Goal: Check status: Check status

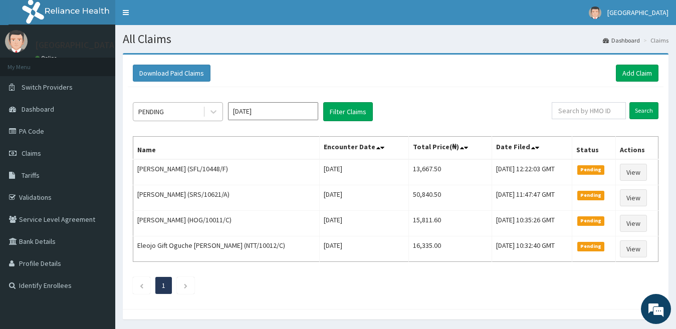
click at [179, 109] on div "PENDING" at bounding box center [168, 112] width 70 height 16
click at [211, 111] on icon at bounding box center [213, 113] width 6 height 4
click at [215, 112] on icon at bounding box center [213, 113] width 6 height 4
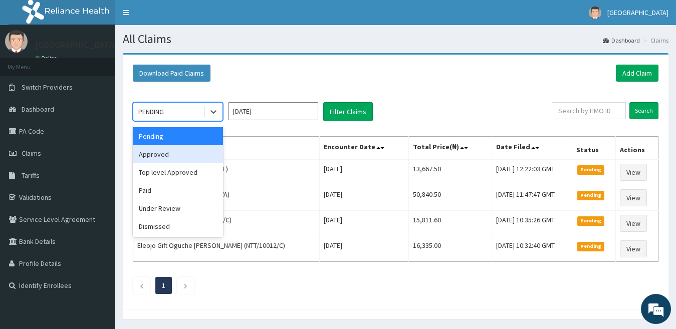
click at [186, 149] on div "Approved" at bounding box center [178, 154] width 90 height 18
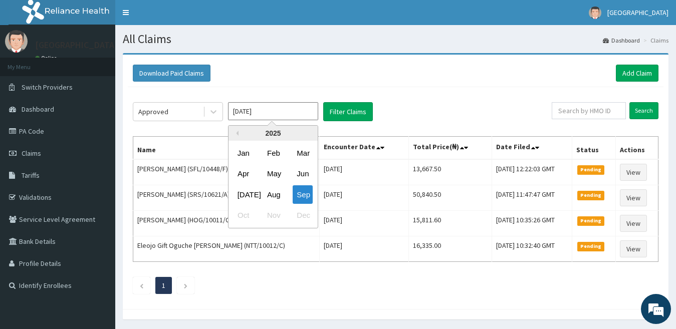
click at [274, 114] on input "[DATE]" at bounding box center [273, 111] width 90 height 18
click at [271, 192] on div "Aug" at bounding box center [273, 194] width 20 height 19
type input "[DATE]"
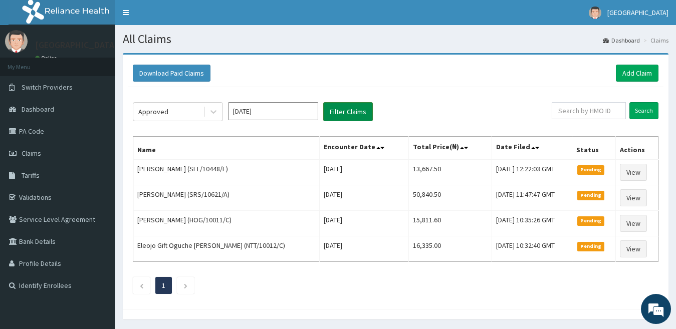
click at [355, 107] on button "Filter Claims" at bounding box center [348, 111] width 50 height 19
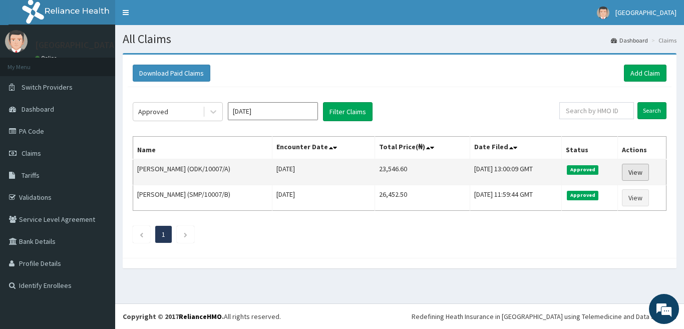
click at [646, 175] on link "View" at bounding box center [635, 172] width 27 height 17
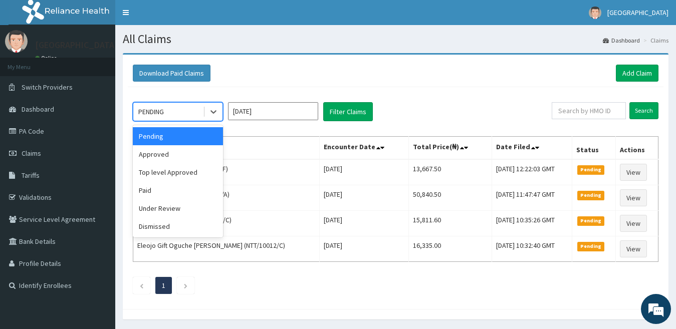
click at [182, 108] on div "PENDING" at bounding box center [168, 112] width 70 height 16
click at [192, 174] on div "Top level Approved" at bounding box center [178, 172] width 90 height 18
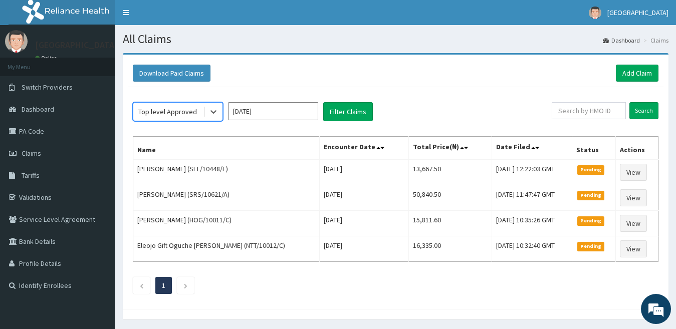
click at [277, 114] on input "[DATE]" at bounding box center [273, 111] width 90 height 18
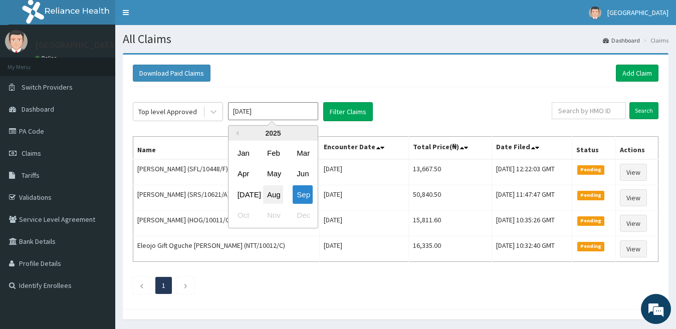
click at [268, 187] on div "Aug" at bounding box center [273, 194] width 20 height 19
type input "Aug 2025"
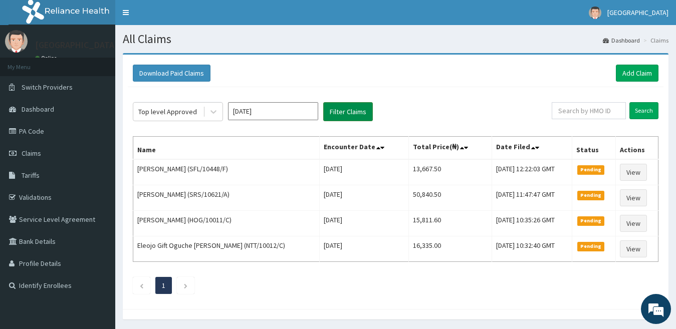
click at [341, 114] on button "Filter Claims" at bounding box center [348, 111] width 50 height 19
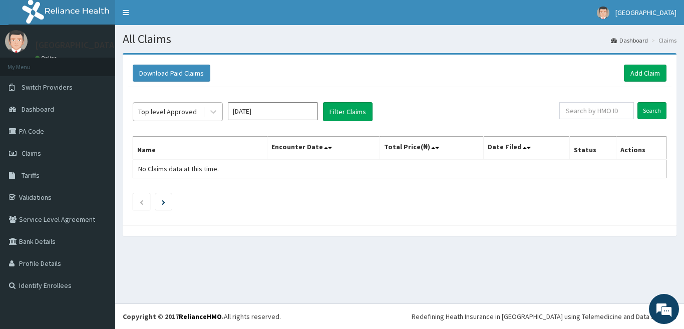
click at [191, 112] on div "Top level Approved" at bounding box center [167, 112] width 59 height 10
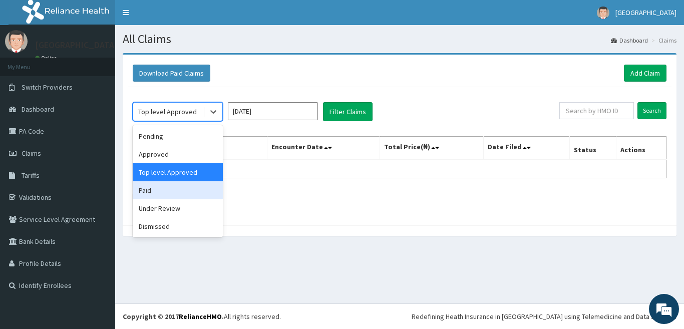
click at [187, 191] on div "Paid" at bounding box center [178, 190] width 90 height 18
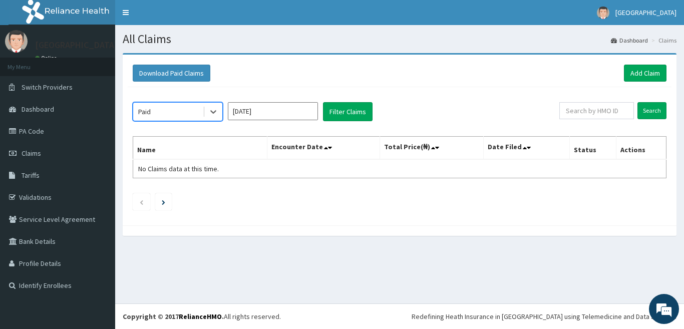
click at [272, 106] on input "Aug 2025" at bounding box center [273, 111] width 90 height 18
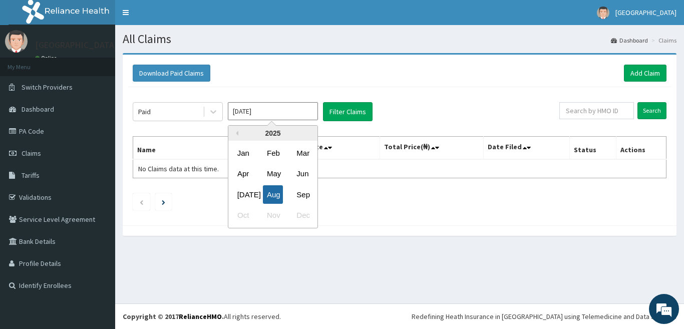
click at [268, 193] on div "Aug" at bounding box center [273, 194] width 20 height 19
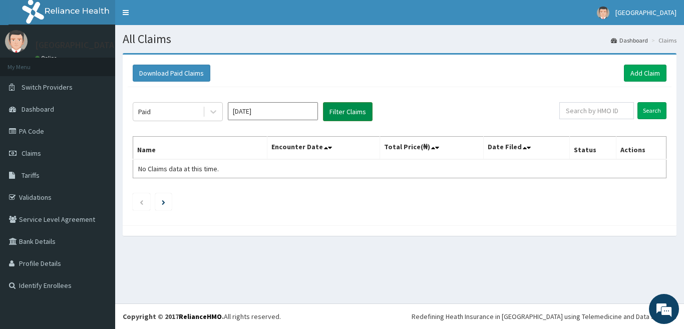
click at [335, 109] on button "Filter Claims" at bounding box center [348, 111] width 50 height 19
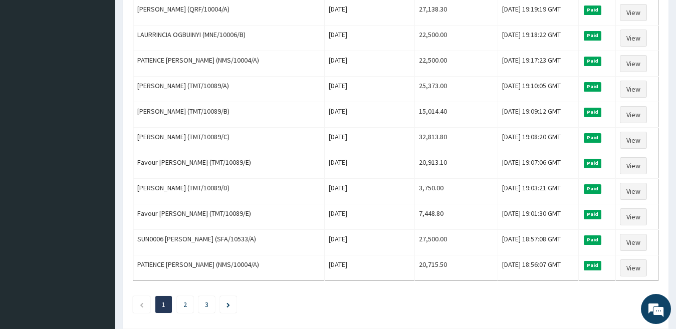
scroll to position [1173, 0]
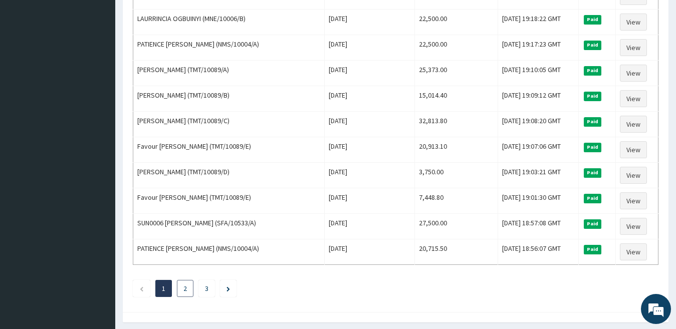
click at [181, 288] on li "2" at bounding box center [185, 288] width 17 height 17
click at [186, 288] on link "2" at bounding box center [185, 288] width 4 height 9
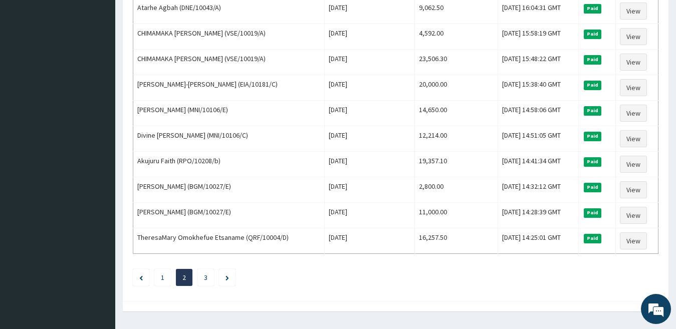
scroll to position [1203, 0]
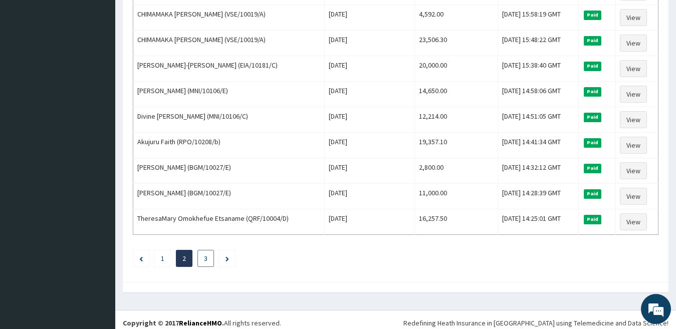
click at [206, 256] on link "3" at bounding box center [206, 258] width 4 height 9
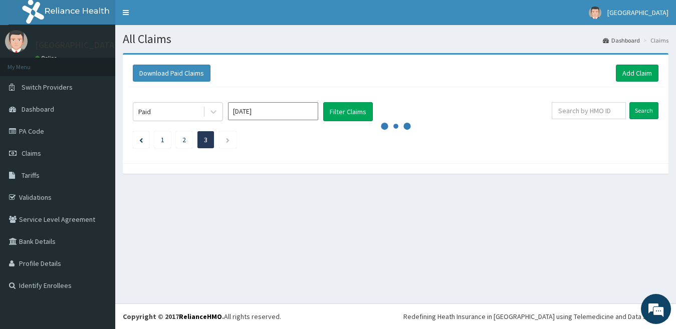
scroll to position [0, 0]
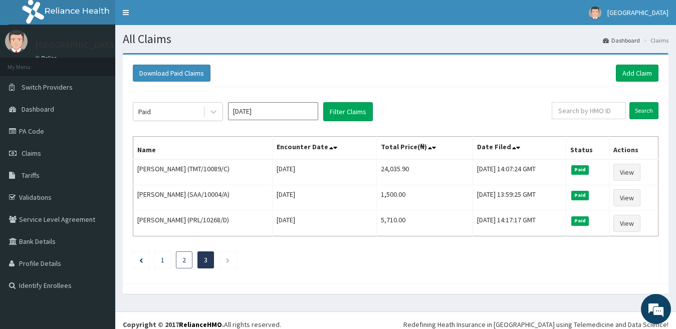
click at [187, 260] on li "2" at bounding box center [184, 260] width 17 height 17
click at [185, 260] on link "2" at bounding box center [184, 260] width 4 height 9
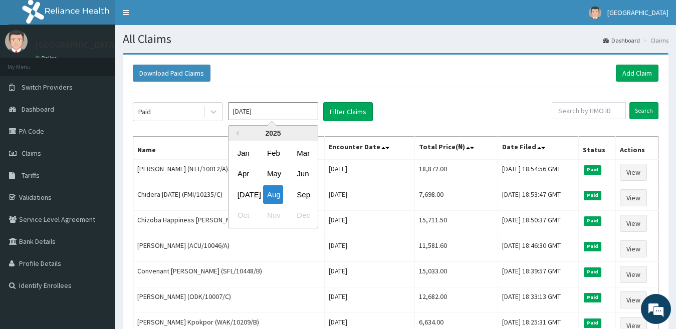
click at [271, 114] on input "[DATE]" at bounding box center [273, 111] width 90 height 18
click at [246, 194] on div "[DATE]" at bounding box center [244, 194] width 20 height 19
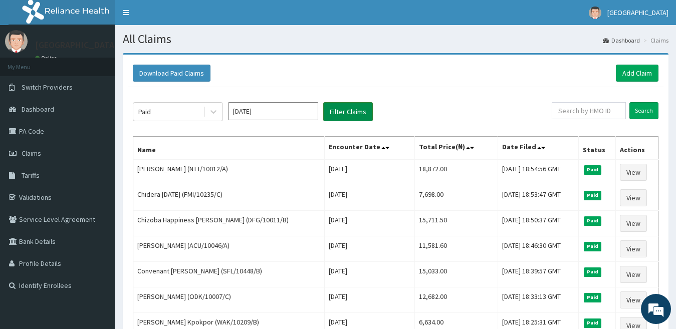
click at [343, 107] on button "Filter Claims" at bounding box center [348, 111] width 50 height 19
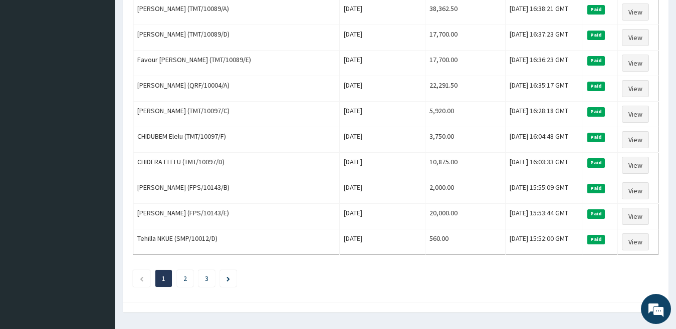
scroll to position [1203, 0]
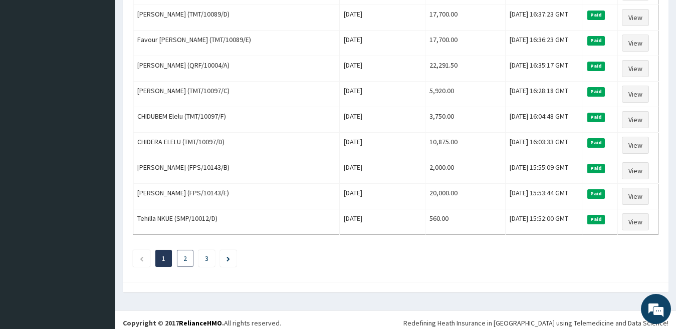
click at [181, 258] on li "2" at bounding box center [185, 258] width 17 height 17
click at [185, 259] on link "2" at bounding box center [185, 258] width 4 height 9
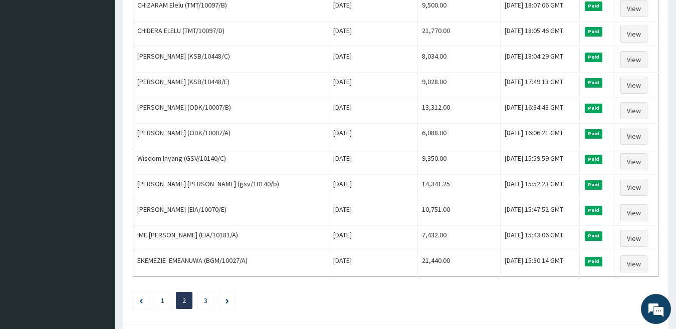
scroll to position [1163, 0]
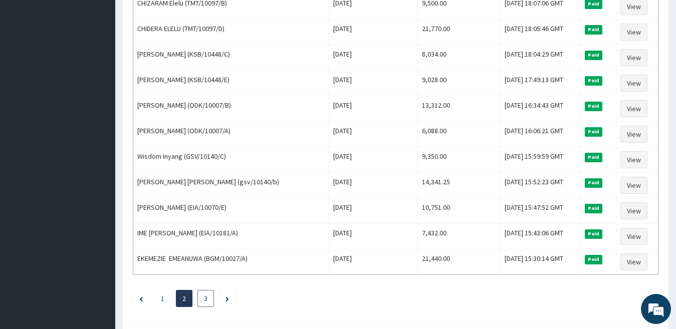
click at [206, 301] on link "3" at bounding box center [206, 298] width 4 height 9
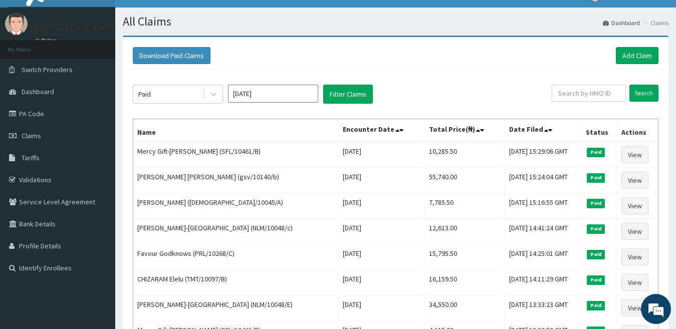
scroll to position [0, 0]
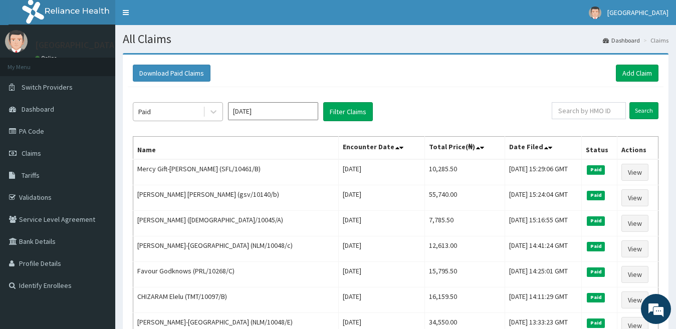
click at [187, 109] on div "Paid" at bounding box center [168, 112] width 70 height 16
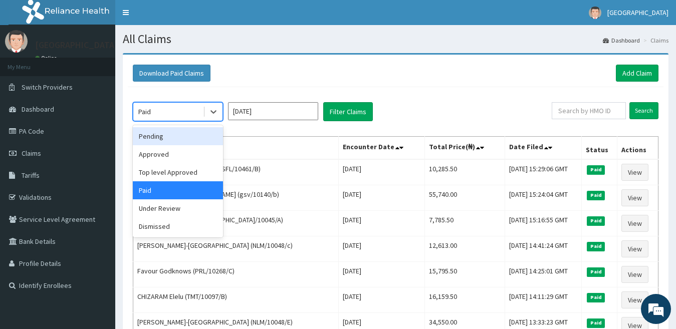
click at [187, 133] on div "Pending" at bounding box center [178, 136] width 90 height 18
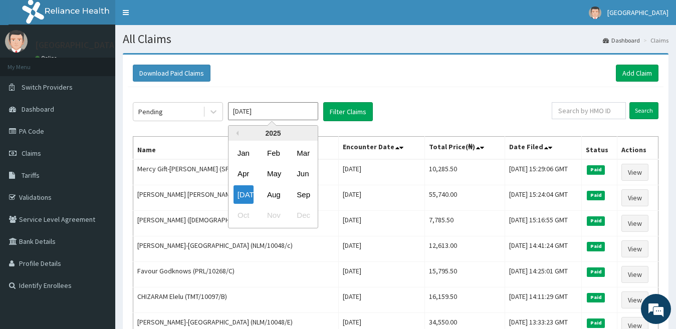
click at [257, 112] on input "Jul 2025" at bounding box center [273, 111] width 90 height 18
click at [300, 190] on div "Sep" at bounding box center [303, 194] width 20 height 19
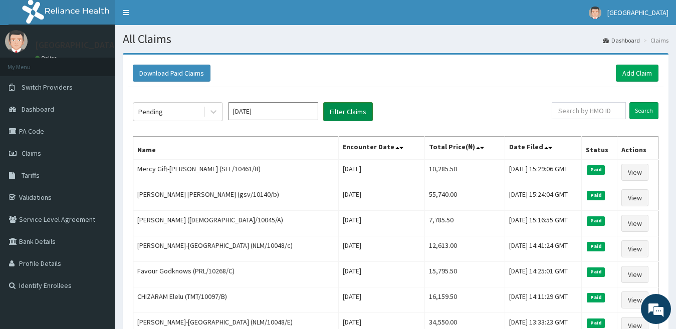
click at [358, 114] on button "Filter Claims" at bounding box center [348, 111] width 50 height 19
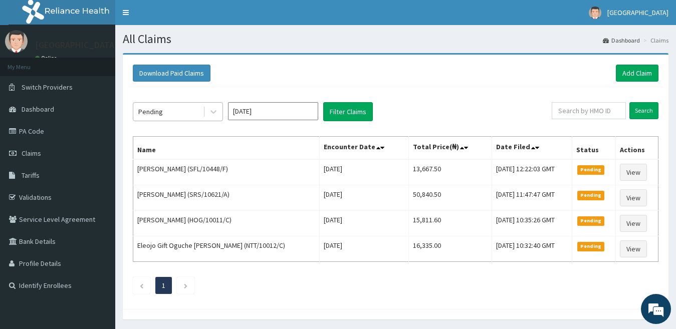
click at [184, 113] on div "Pending" at bounding box center [168, 112] width 70 height 16
click at [188, 114] on div "Pending" at bounding box center [168, 112] width 70 height 16
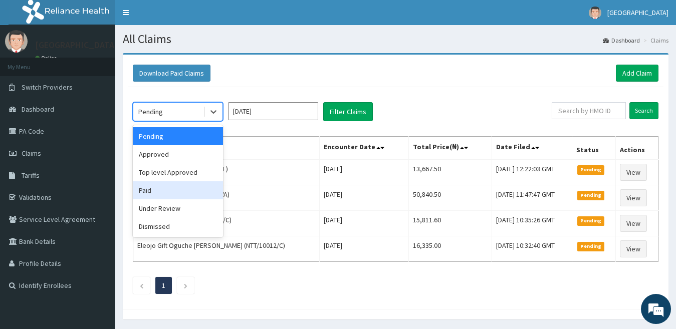
click at [181, 191] on div "Paid" at bounding box center [178, 190] width 90 height 18
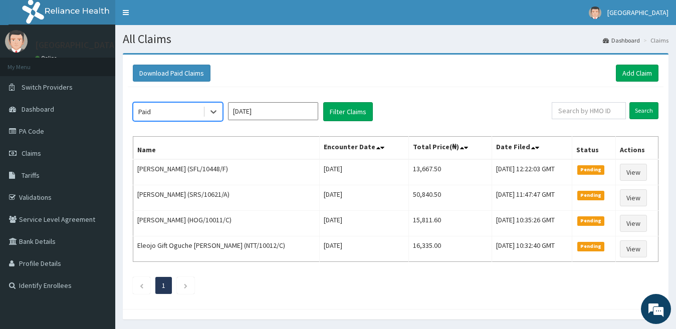
click at [265, 108] on input "[DATE]" at bounding box center [273, 111] width 90 height 18
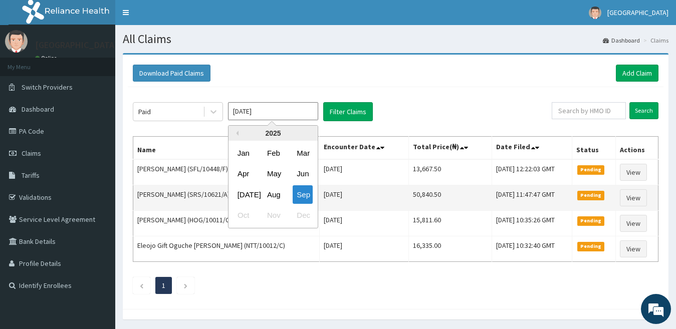
click at [236, 196] on div "[DATE]" at bounding box center [244, 194] width 20 height 19
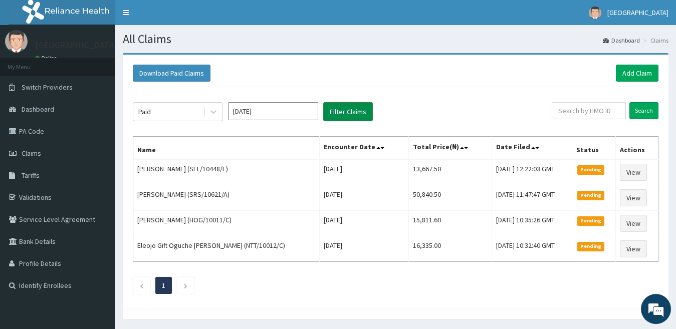
click at [345, 112] on button "Filter Claims" at bounding box center [348, 111] width 50 height 19
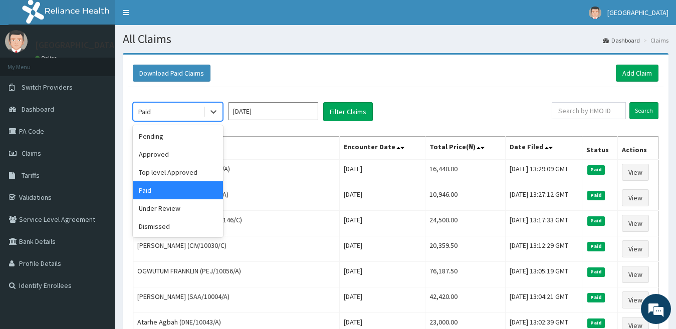
click at [171, 114] on div "Paid" at bounding box center [168, 112] width 70 height 16
click at [165, 152] on div "Approved" at bounding box center [178, 154] width 90 height 18
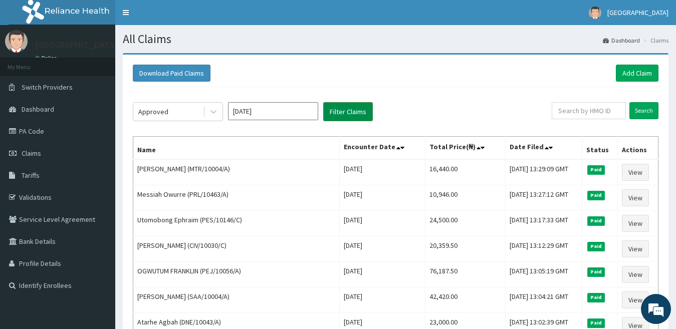
click at [340, 114] on button "Filter Claims" at bounding box center [348, 111] width 50 height 19
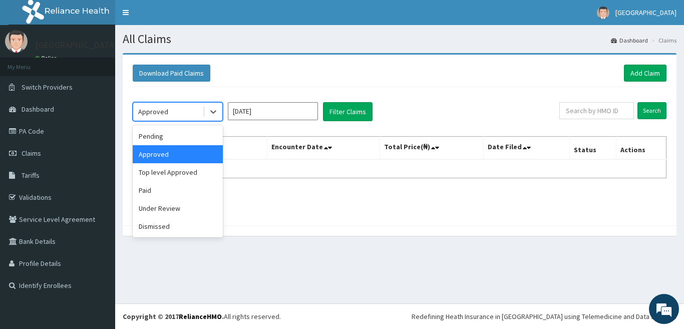
click at [182, 112] on div "Approved" at bounding box center [168, 112] width 70 height 16
click at [170, 173] on div "Top level Approved" at bounding box center [178, 172] width 90 height 18
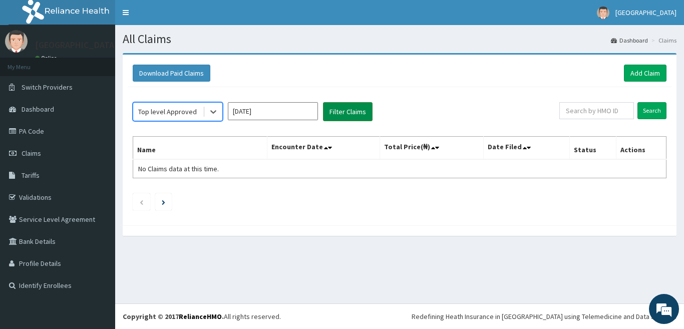
click at [338, 113] on button "Filter Claims" at bounding box center [348, 111] width 50 height 19
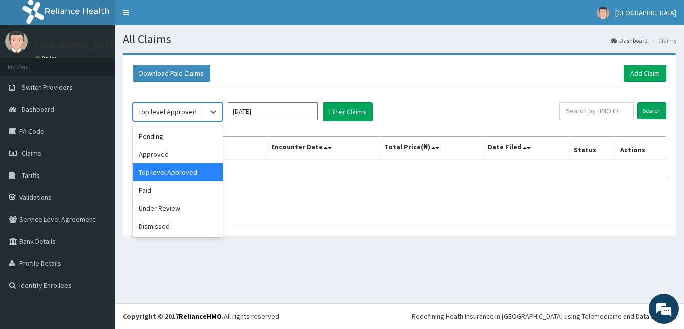
click at [175, 108] on div "Top level Approved" at bounding box center [167, 112] width 59 height 10
click at [186, 203] on div "Under Review" at bounding box center [178, 208] width 90 height 18
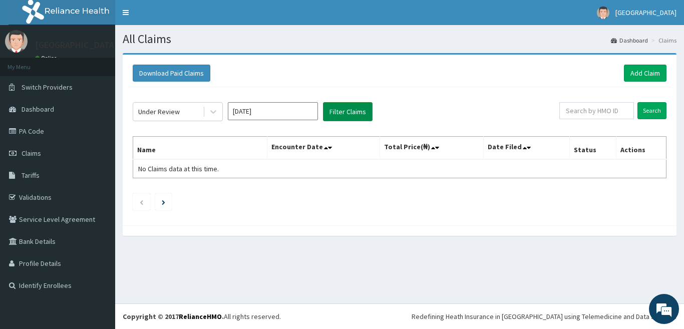
click at [350, 114] on button "Filter Claims" at bounding box center [348, 111] width 50 height 19
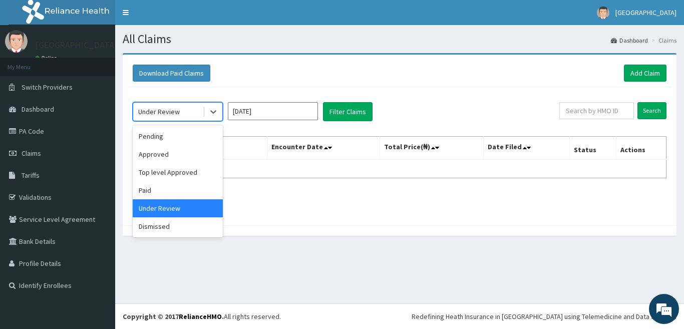
click at [182, 113] on div "Under Review" at bounding box center [168, 112] width 70 height 16
click at [186, 223] on div "Dismissed" at bounding box center [178, 226] width 90 height 18
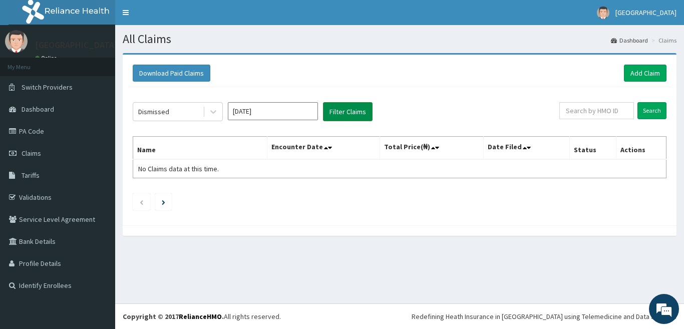
click at [336, 112] on button "Filter Claims" at bounding box center [348, 111] width 50 height 19
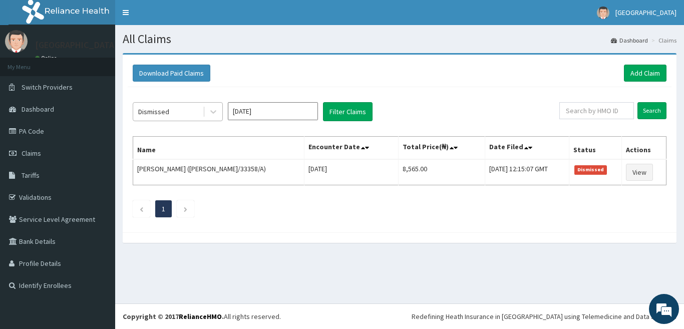
click at [166, 113] on div "Dismissed" at bounding box center [153, 112] width 31 height 10
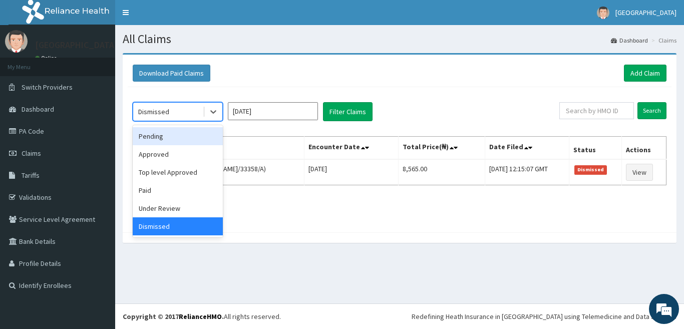
click at [173, 137] on div "Pending" at bounding box center [178, 136] width 90 height 18
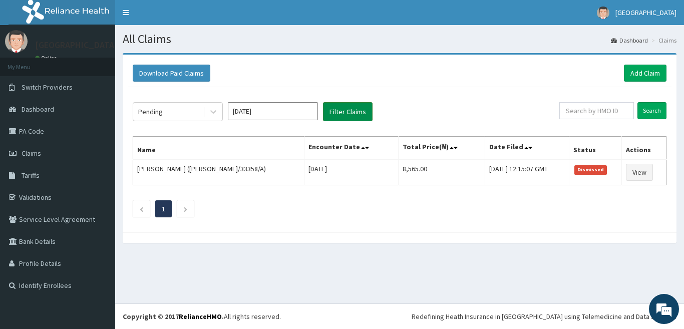
click at [342, 111] on button "Filter Claims" at bounding box center [348, 111] width 50 height 19
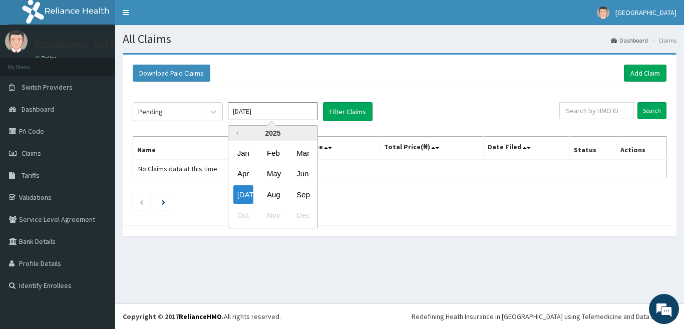
click at [264, 110] on input "Jul 2025" at bounding box center [273, 111] width 90 height 18
click at [269, 190] on div "Aug" at bounding box center [273, 194] width 20 height 19
type input "[DATE]"
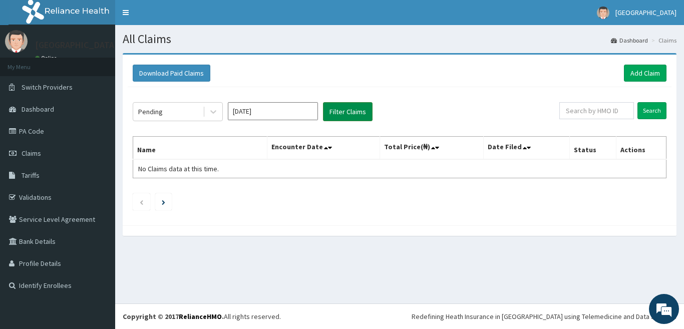
click at [345, 113] on button "Filter Claims" at bounding box center [348, 111] width 50 height 19
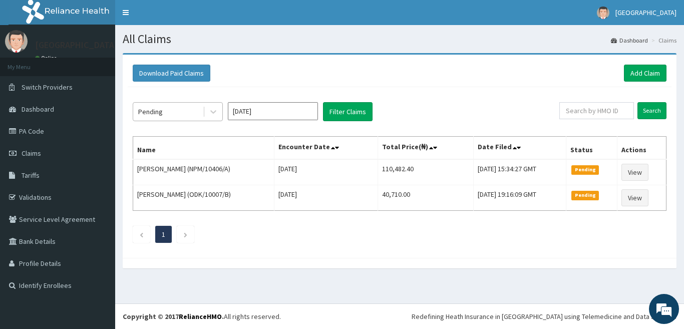
click at [175, 110] on div "Pending" at bounding box center [168, 112] width 70 height 16
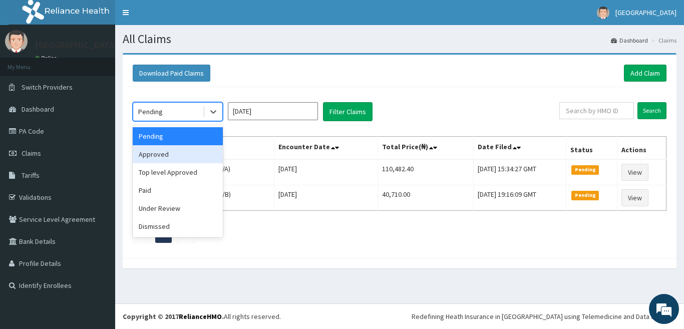
click at [170, 155] on div "Approved" at bounding box center [178, 154] width 90 height 18
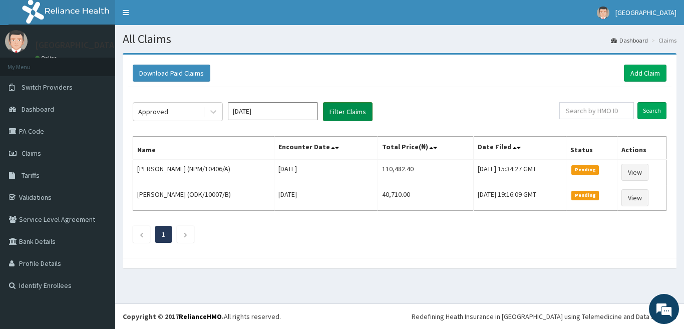
click at [330, 107] on button "Filter Claims" at bounding box center [348, 111] width 50 height 19
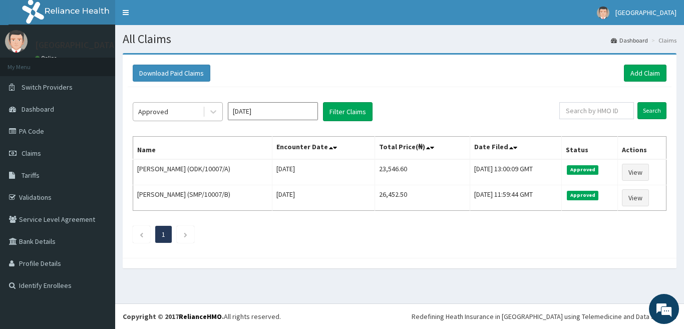
click at [189, 117] on div "Approved" at bounding box center [168, 112] width 70 height 16
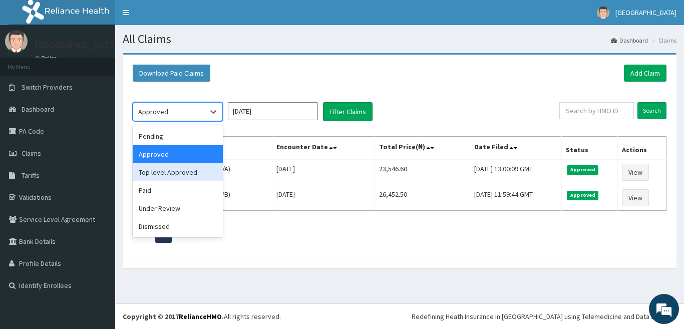
click at [186, 172] on div "Top level Approved" at bounding box center [178, 172] width 90 height 18
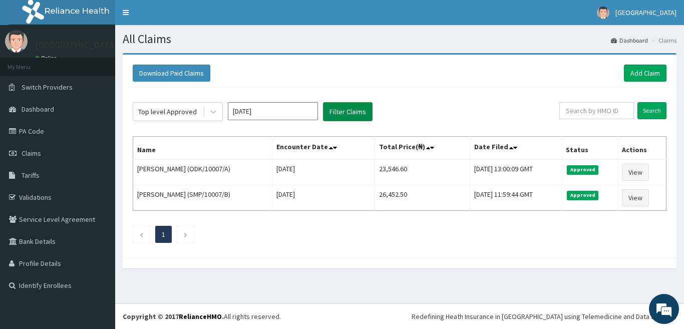
click at [343, 115] on button "Filter Claims" at bounding box center [348, 111] width 50 height 19
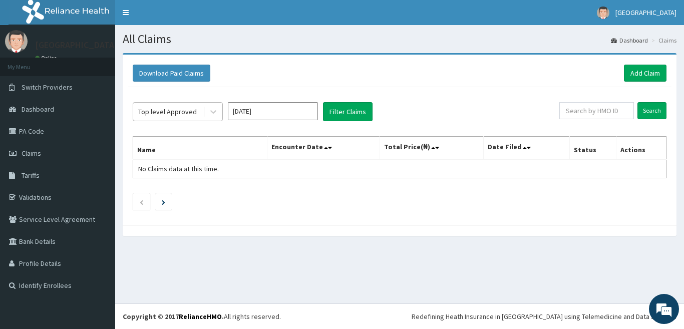
click at [182, 112] on div "Top level Approved" at bounding box center [167, 112] width 59 height 10
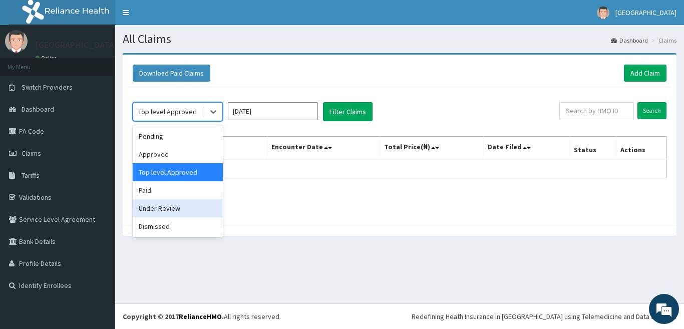
click at [172, 204] on div "Under Review" at bounding box center [178, 208] width 90 height 18
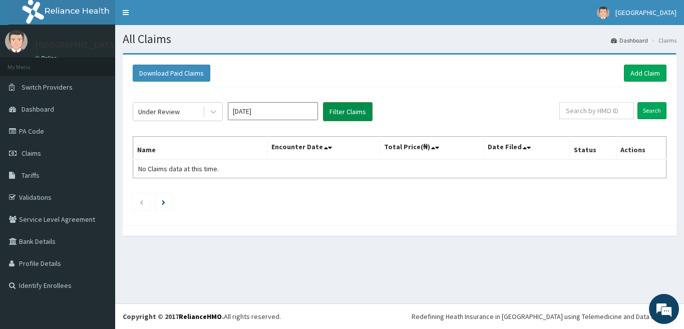
click at [351, 111] on button "Filter Claims" at bounding box center [348, 111] width 50 height 19
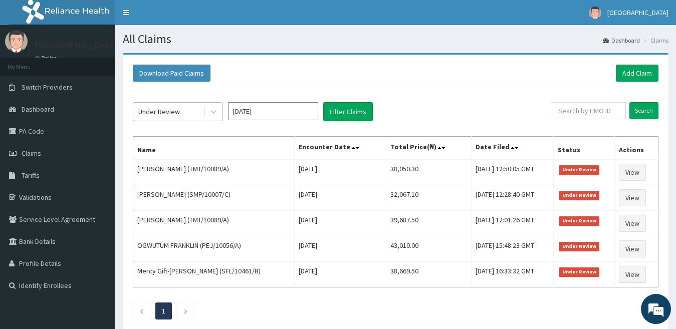
click at [185, 114] on div "Under Review" at bounding box center [168, 112] width 70 height 16
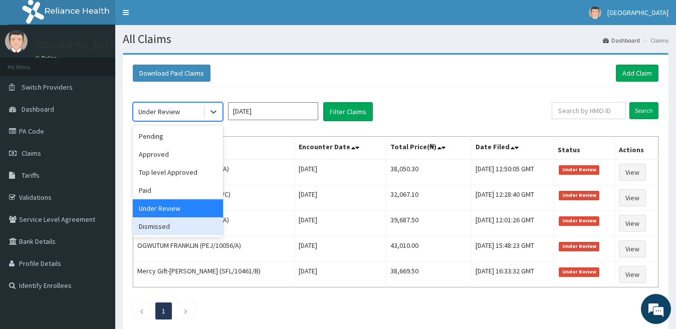
click at [172, 221] on div "Dismissed" at bounding box center [178, 226] width 90 height 18
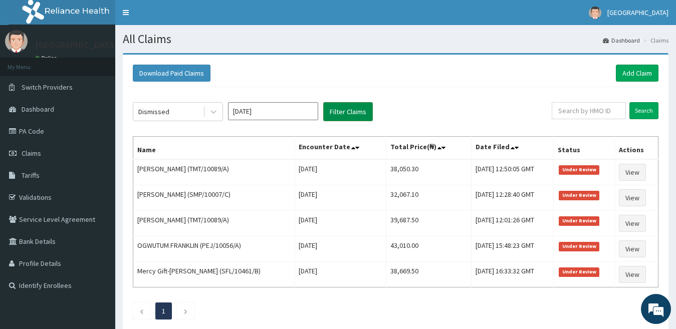
click at [340, 110] on button "Filter Claims" at bounding box center [348, 111] width 50 height 19
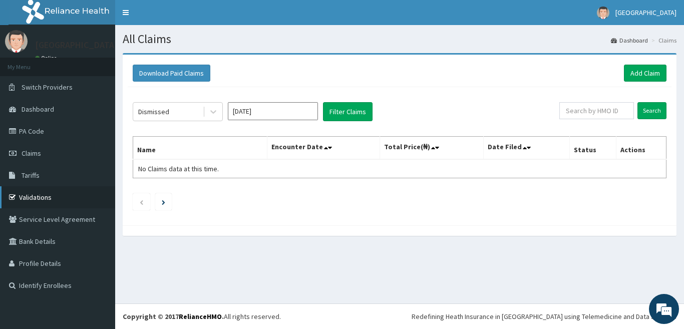
click at [33, 190] on link "Validations" at bounding box center [57, 197] width 115 height 22
